Goal: Task Accomplishment & Management: Manage account settings

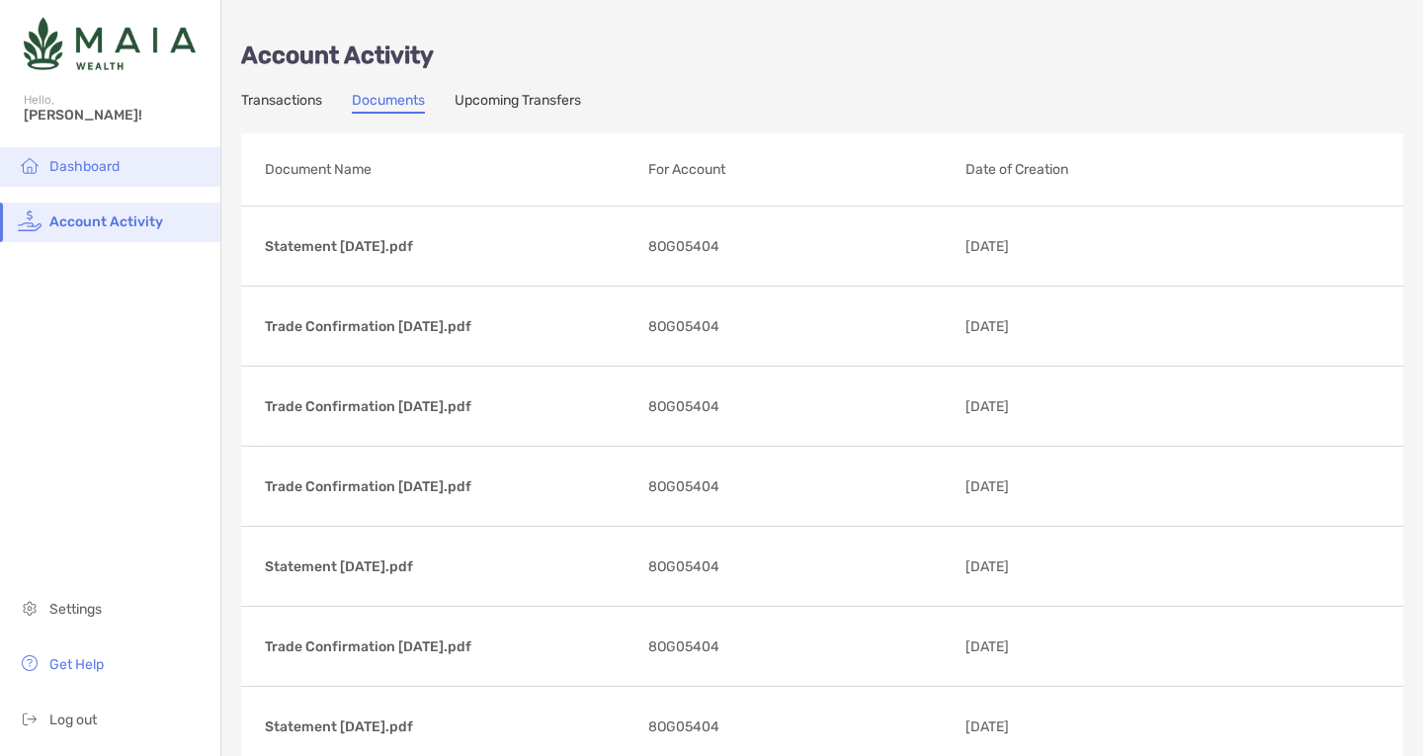
click at [70, 151] on li "Dashboard" at bounding box center [110, 167] width 220 height 40
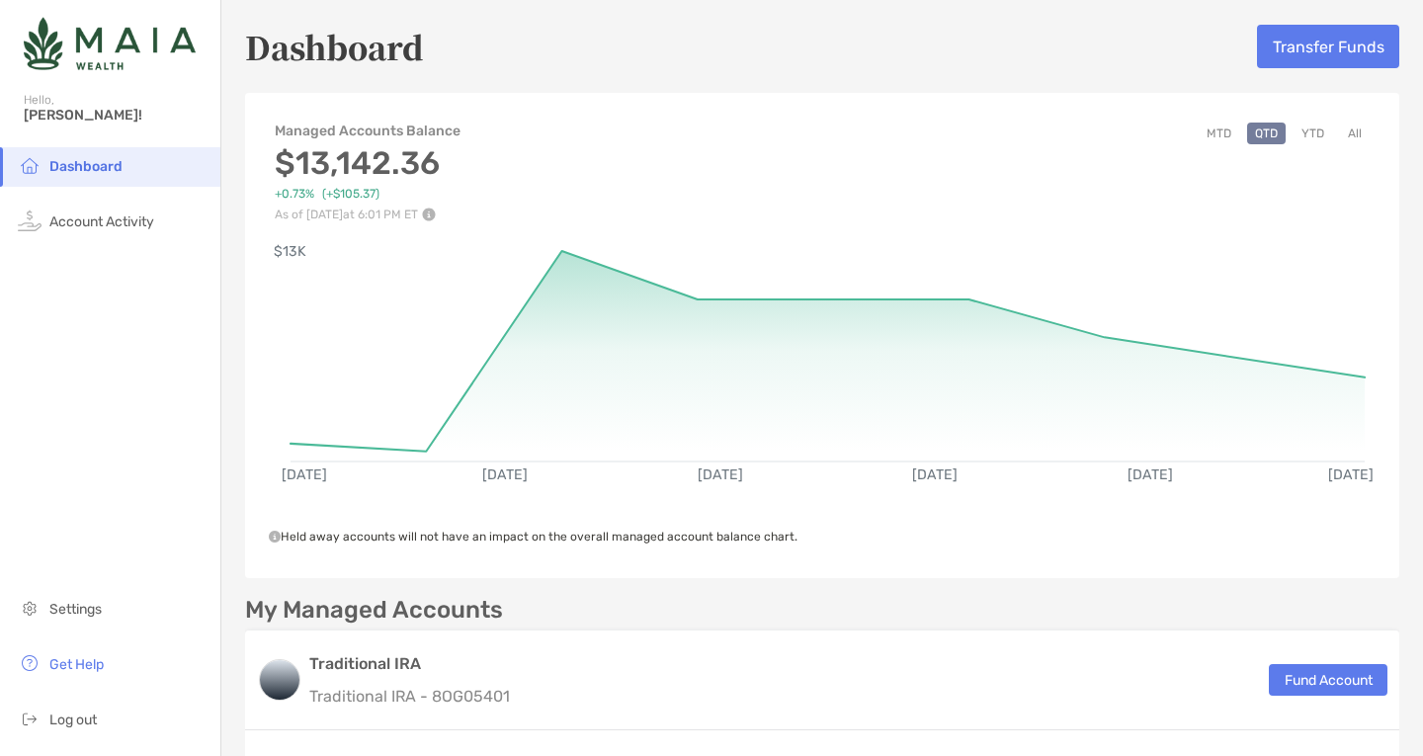
click at [1293, 131] on button "YTD" at bounding box center [1312, 134] width 39 height 22
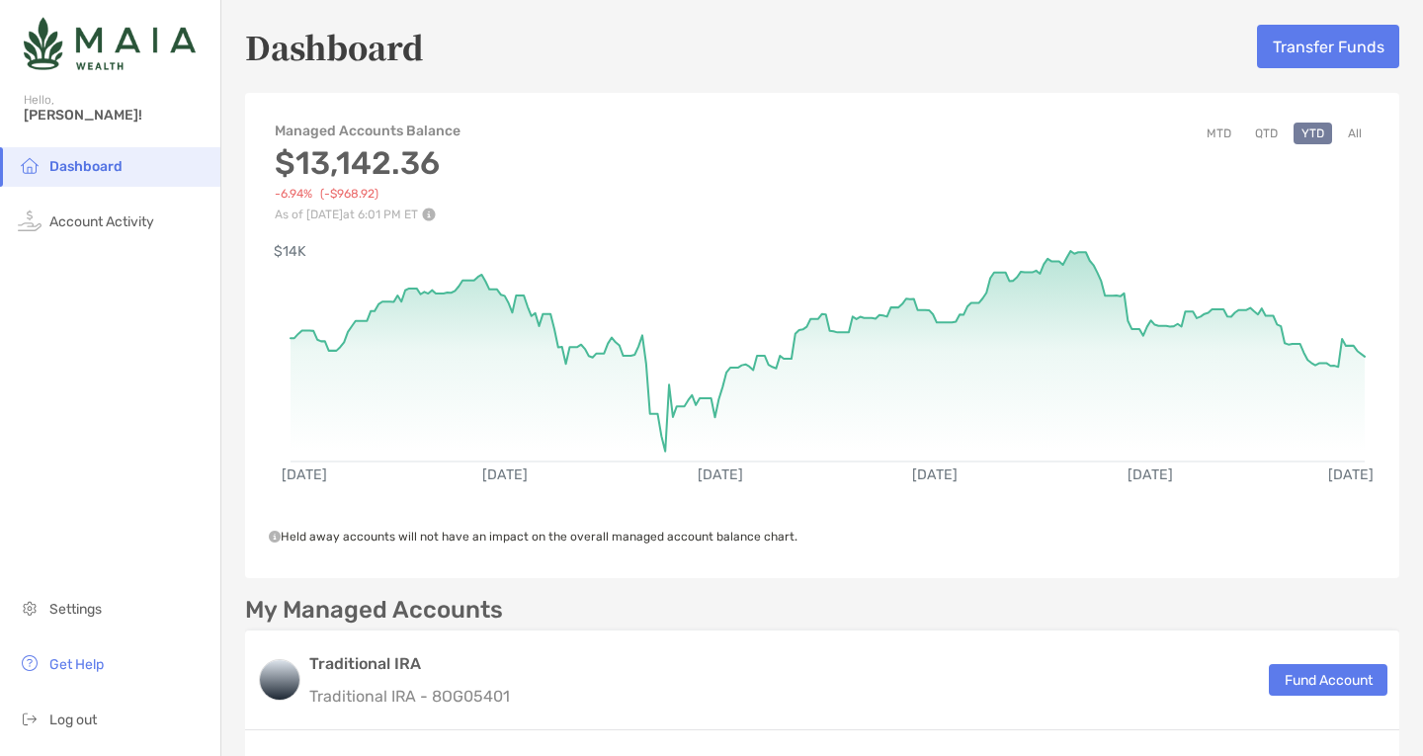
click at [1342, 128] on button "All" at bounding box center [1355, 134] width 30 height 22
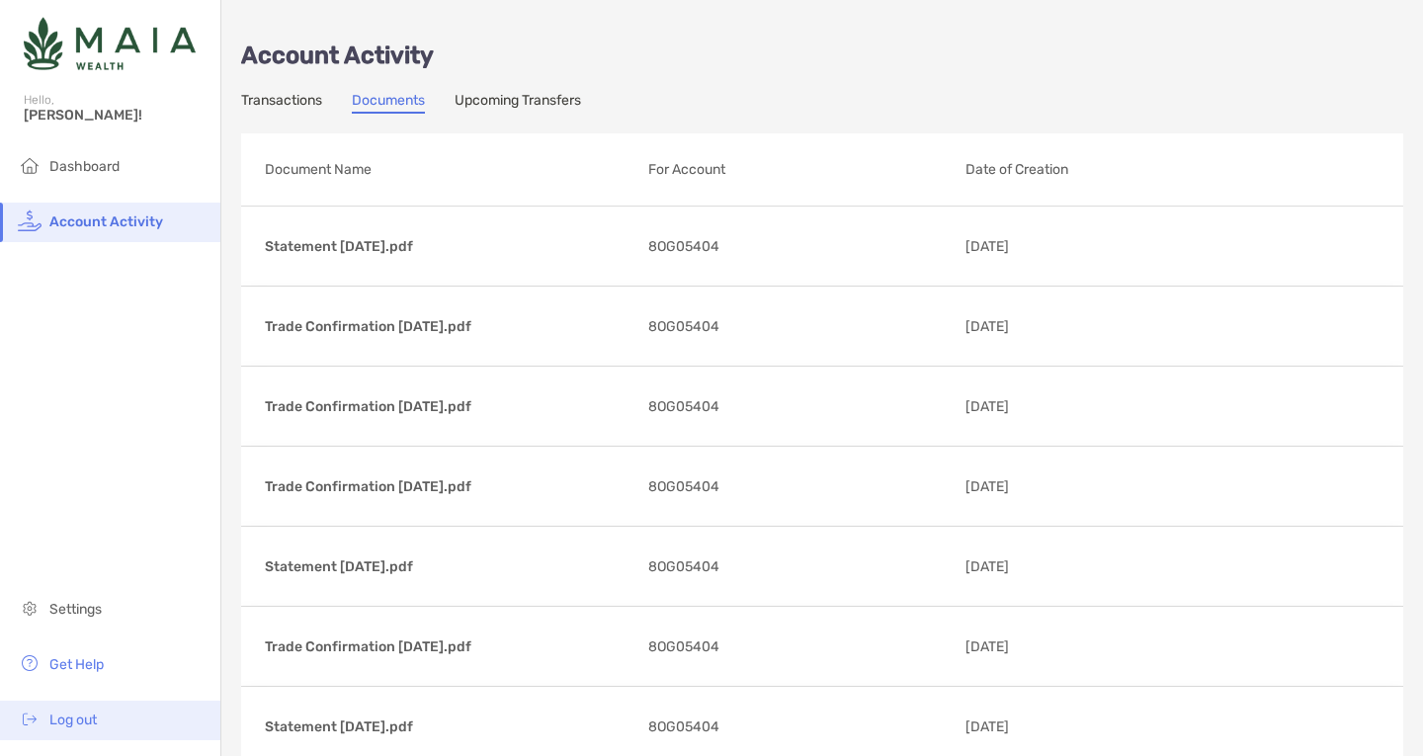
click at [69, 717] on span "Log out" at bounding box center [72, 719] width 47 height 17
